Goal: Information Seeking & Learning: Learn about a topic

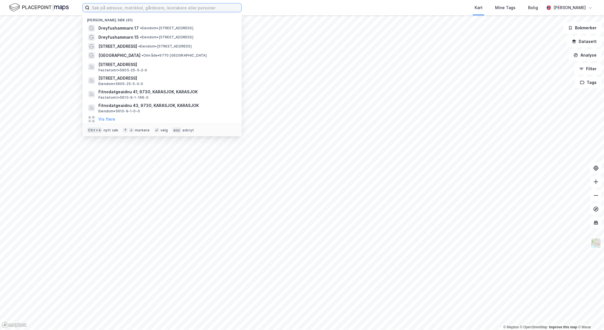
click at [149, 10] on input at bounding box center [166, 7] width 152 height 9
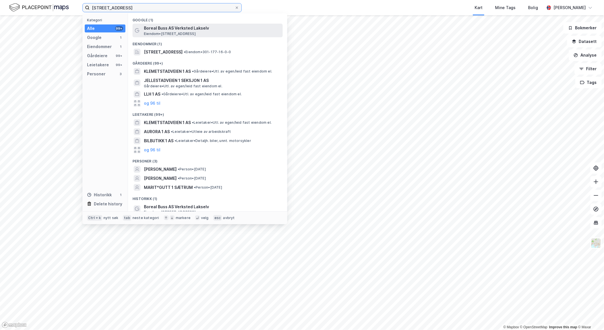
type input "[STREET_ADDRESS]"
click at [197, 30] on span "Boreal Buss AS Verksted Lakselv" at bounding box center [212, 28] width 136 height 7
